Goal: Information Seeking & Learning: Learn about a topic

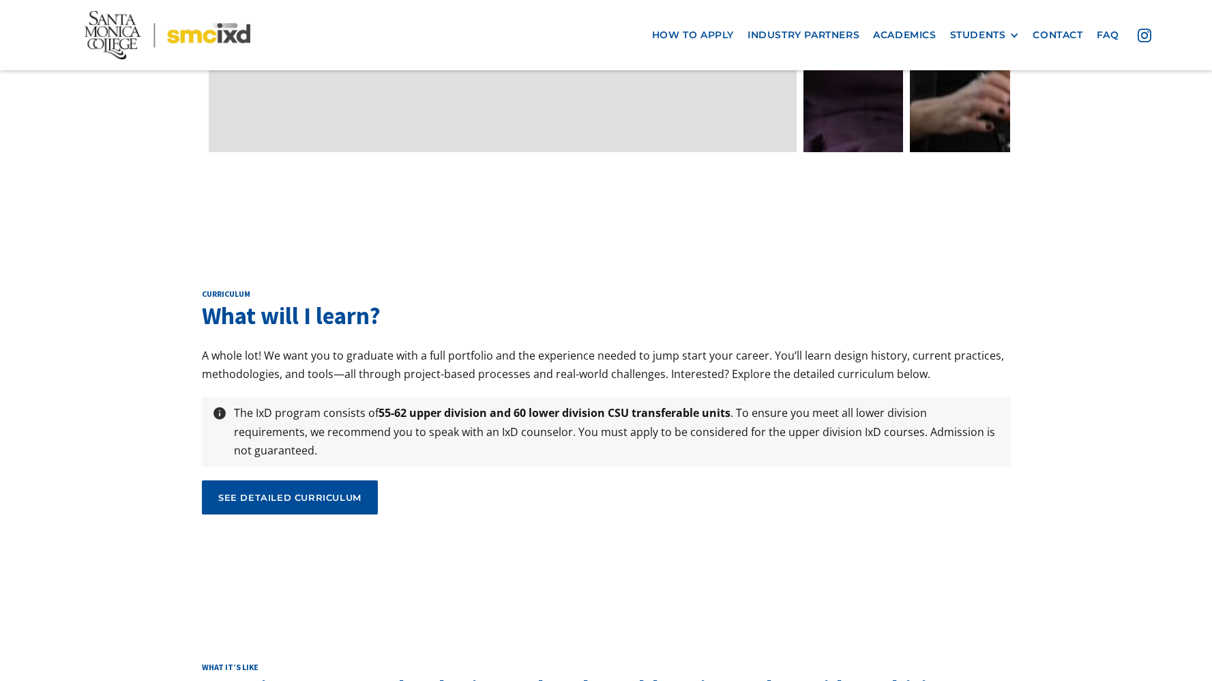
scroll to position [4545, 0]
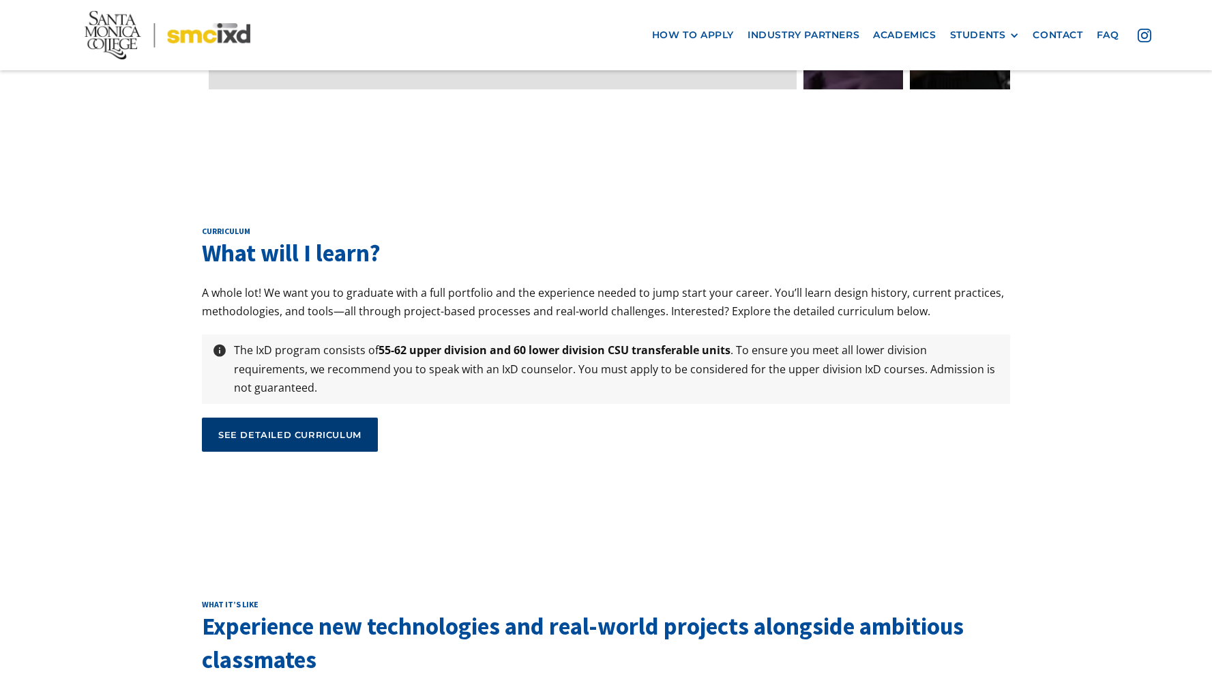
click at [309, 417] on link "see detailed curriculum" at bounding box center [290, 434] width 176 height 34
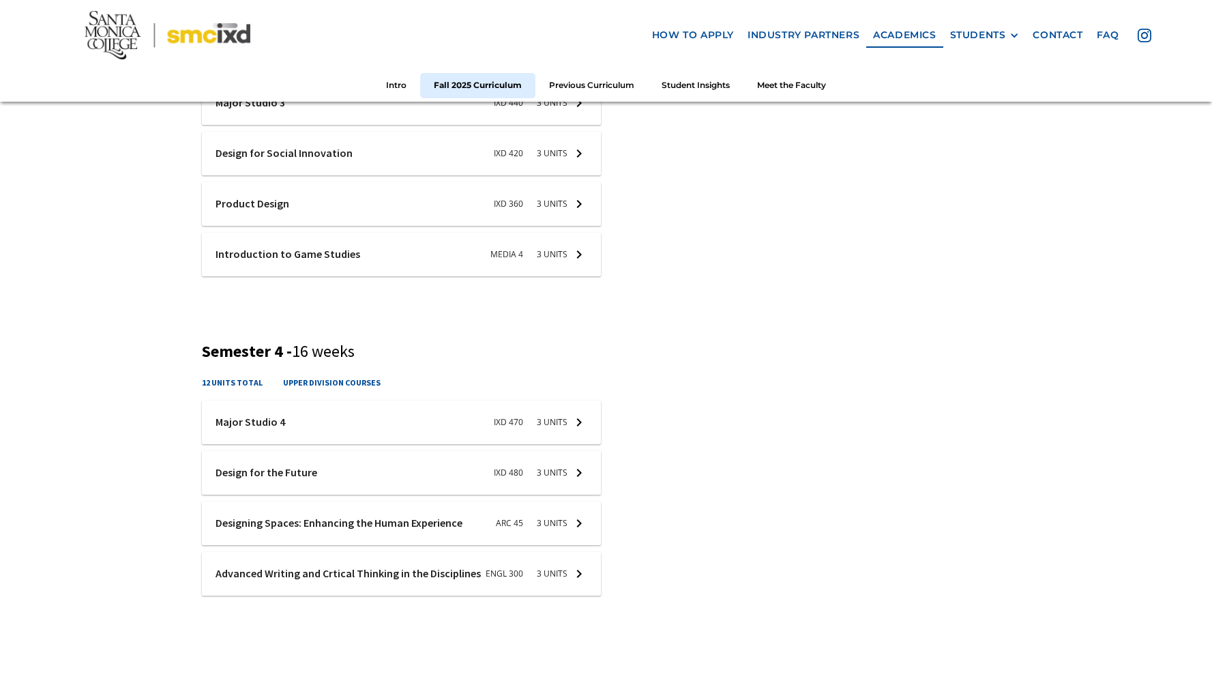
scroll to position [1312, 0]
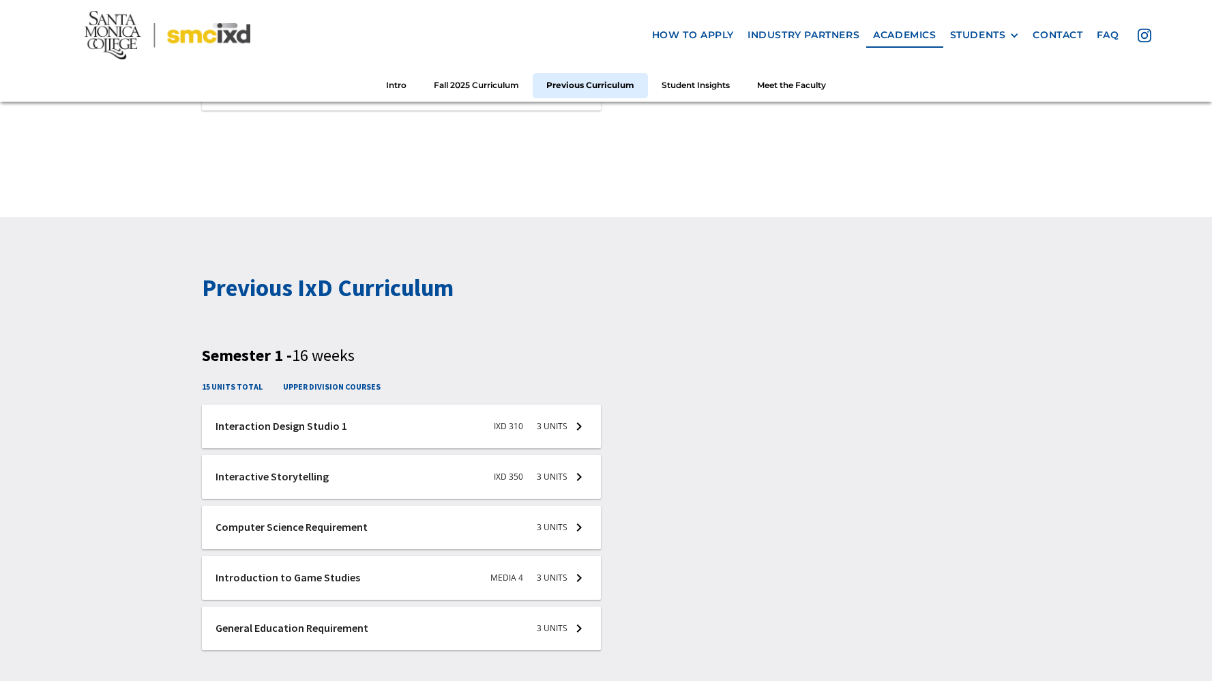
scroll to position [1788, 0]
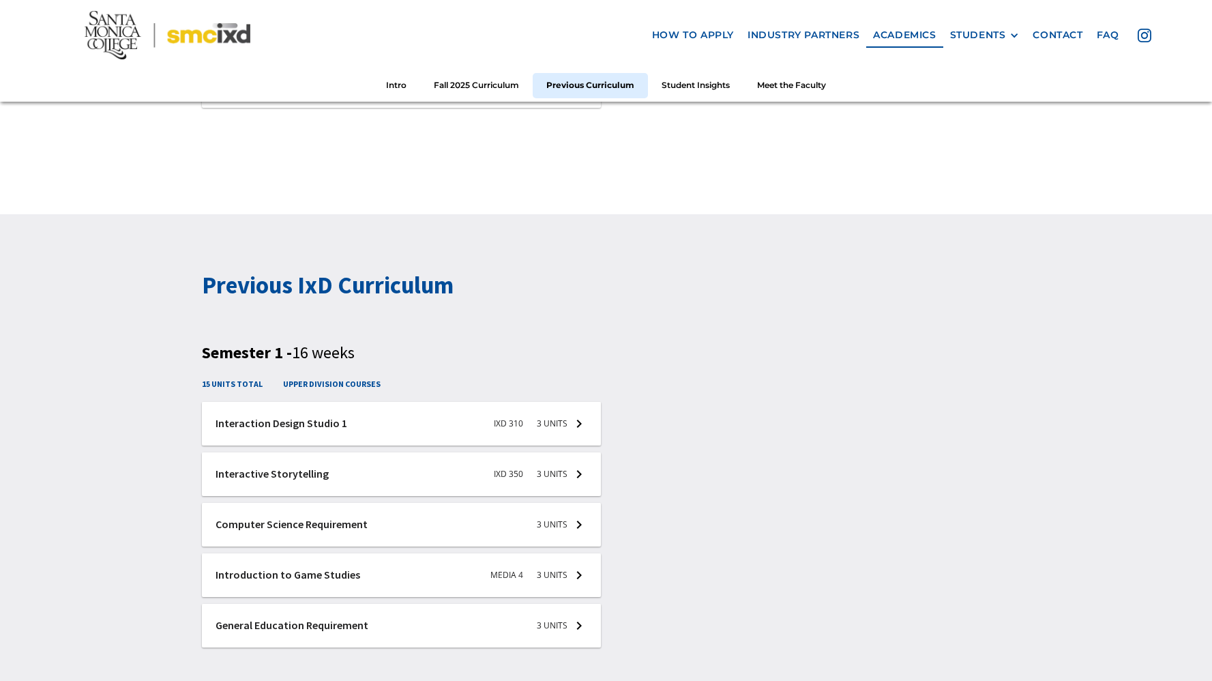
click at [495, 534] on div at bounding box center [401, 525] width 399 height 44
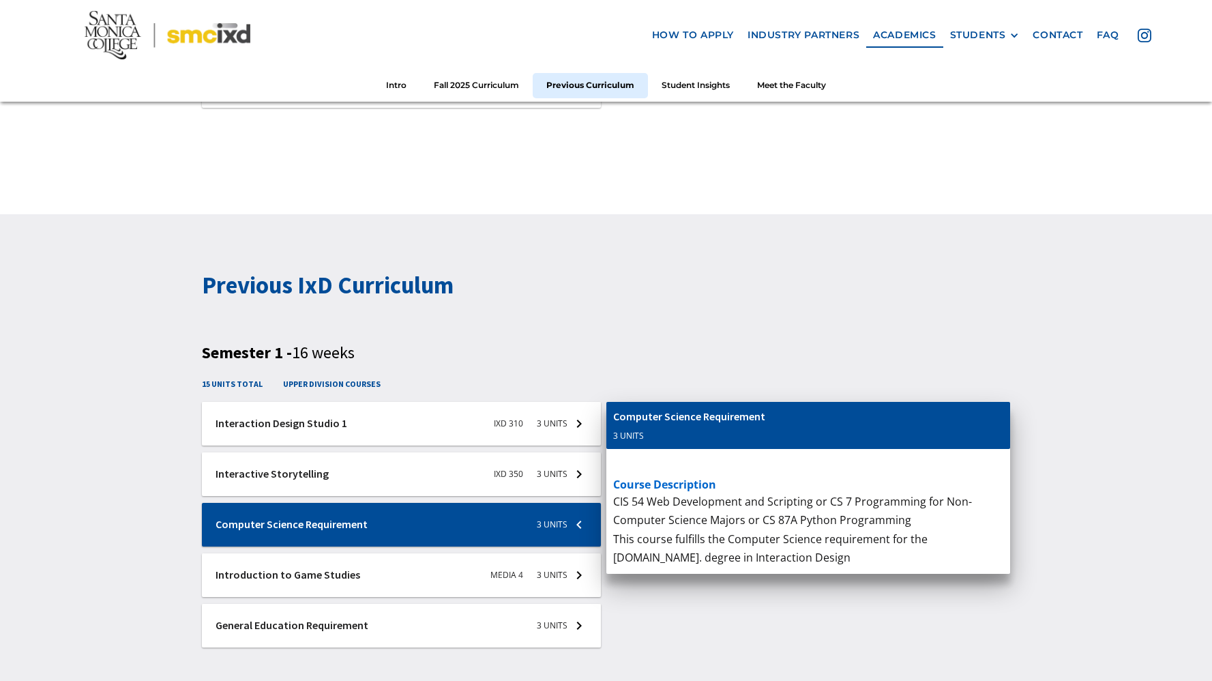
click at [495, 534] on div at bounding box center [401, 525] width 399 height 44
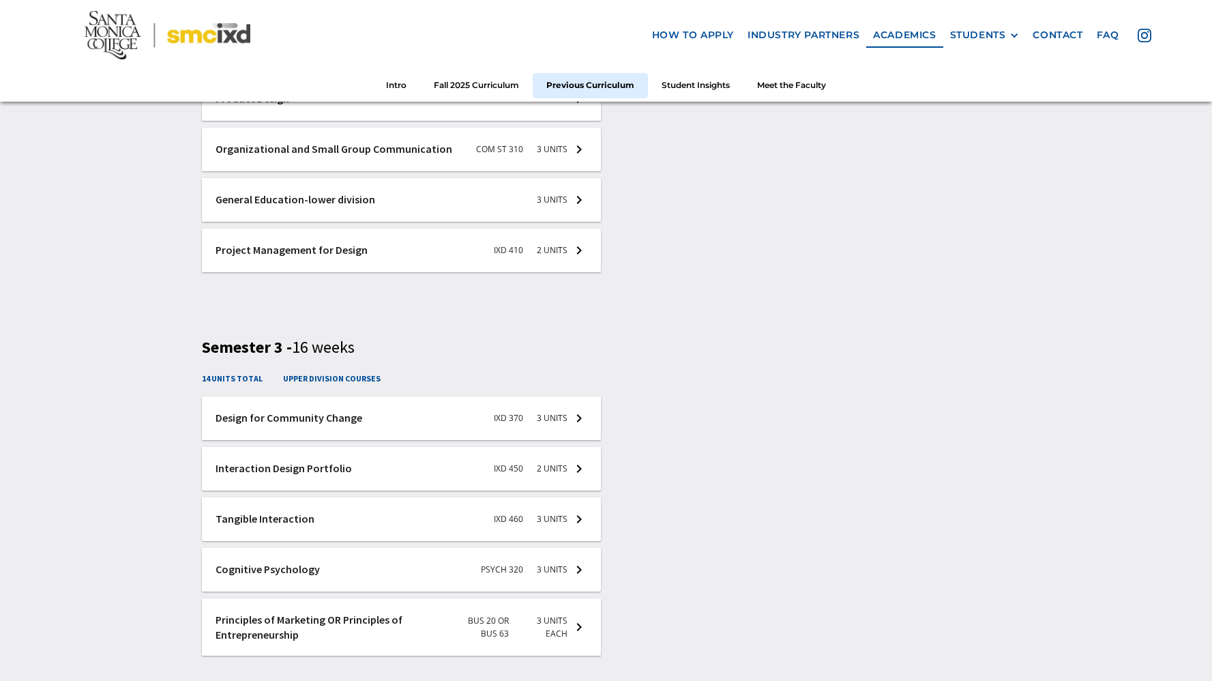
scroll to position [2567, 0]
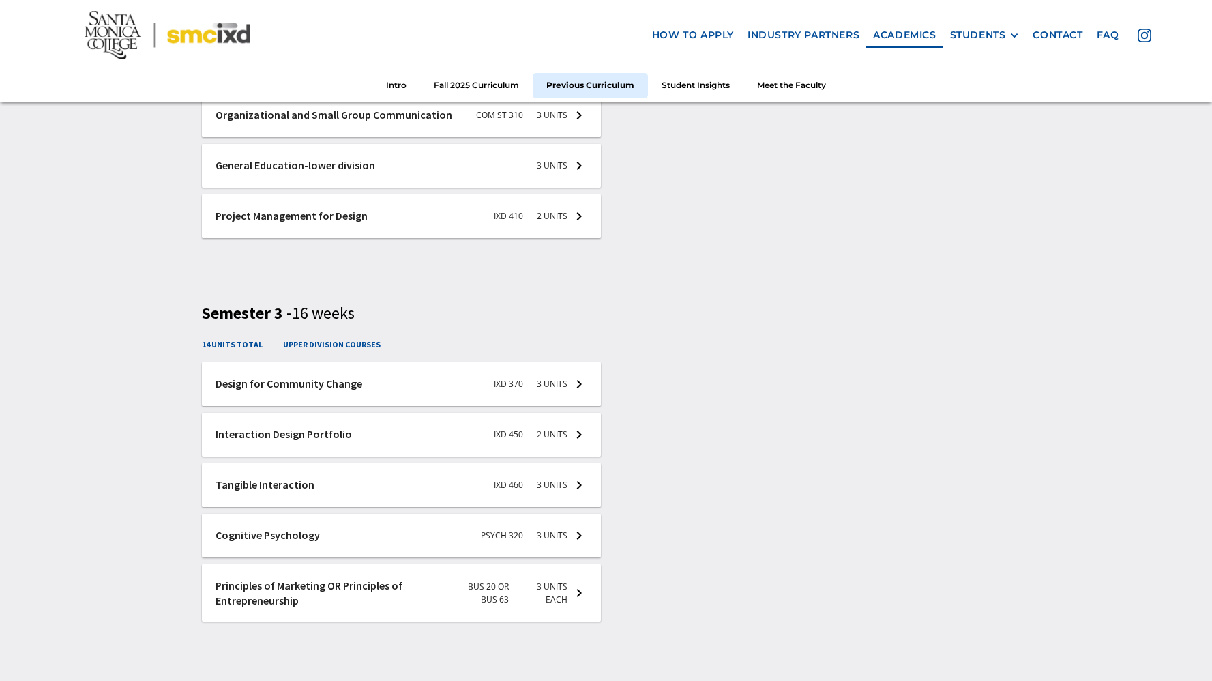
click at [1055, 365] on div "Previous IxD Curriculum Semester 1 - 16 weeks 15 units total upper division cou…" at bounding box center [606, 241] width 1212 height 1613
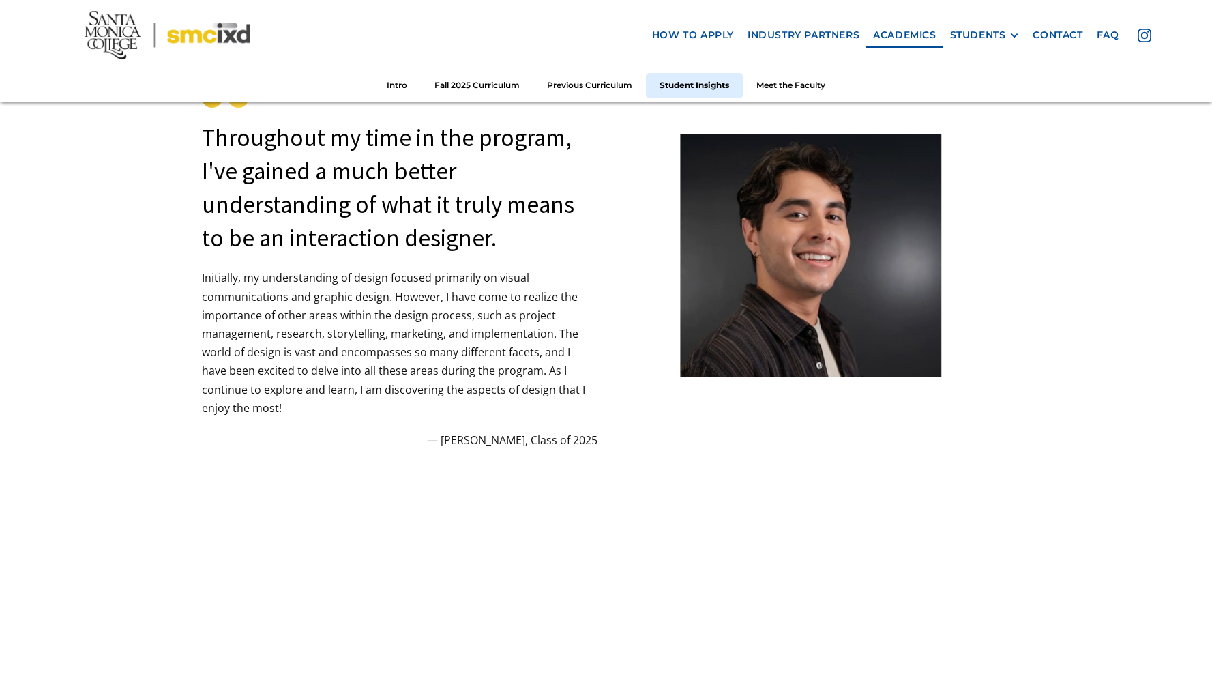
scroll to position [3643, 0]
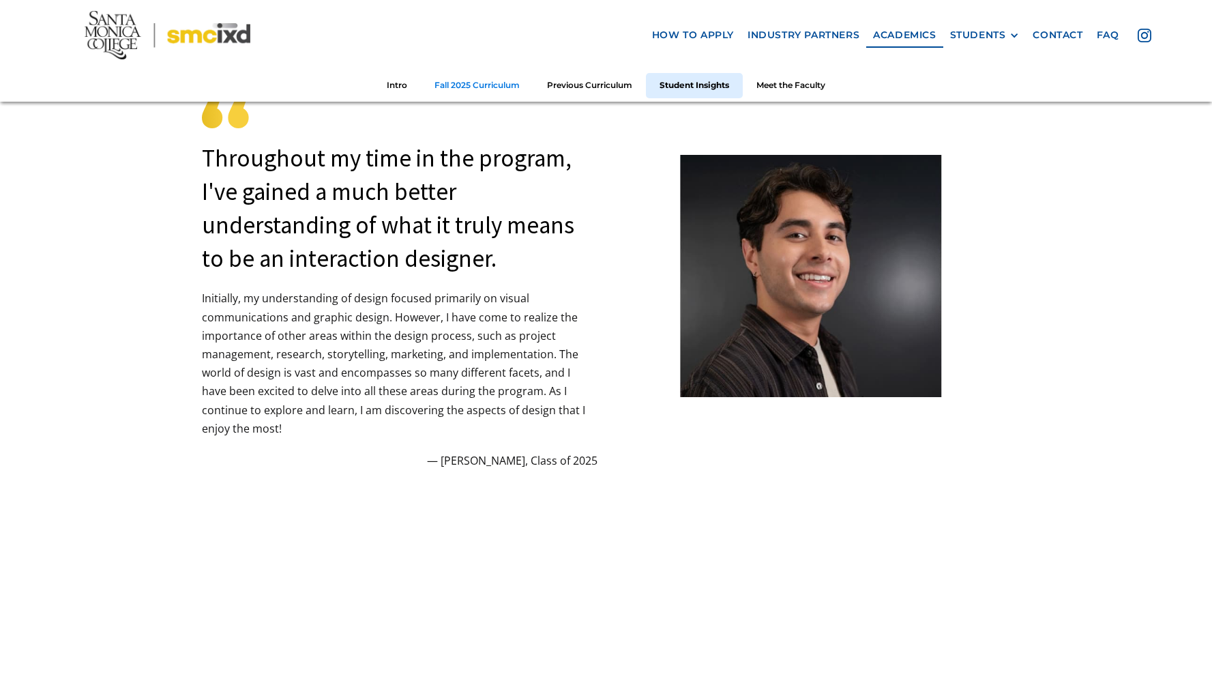
click at [509, 84] on link "Fall 2025 Curriculum" at bounding box center [477, 85] width 113 height 25
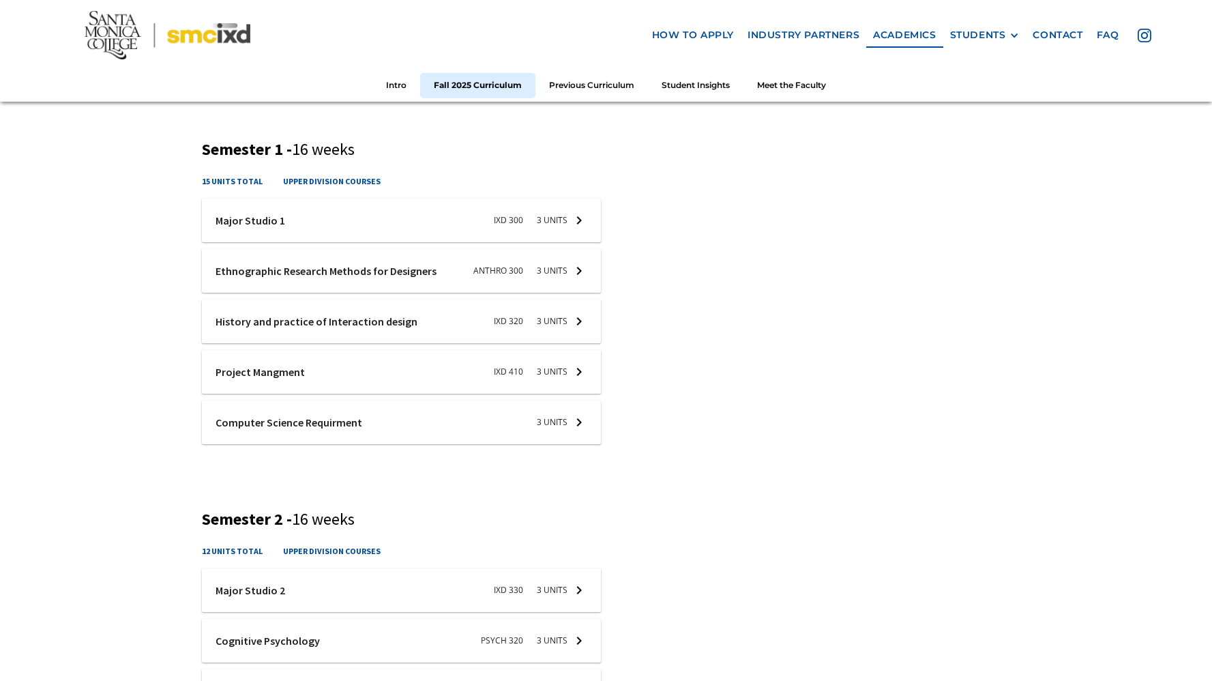
scroll to position [477, 0]
